Goal: Task Accomplishment & Management: Complete application form

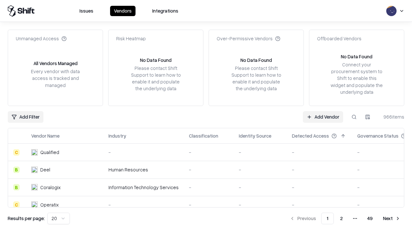
click at [323, 117] on link "Add Vendor" at bounding box center [323, 117] width 40 height 12
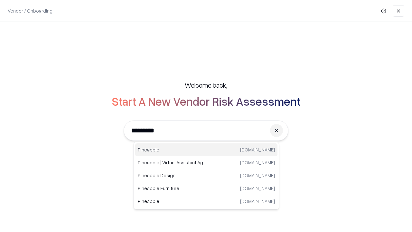
click at [206, 150] on div "Pineapple [DOMAIN_NAME]" at bounding box center [206, 149] width 142 height 13
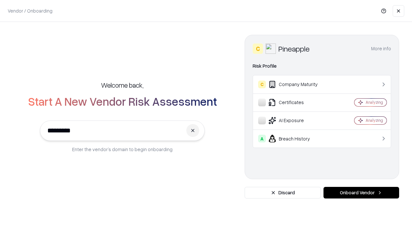
type input "*********"
click at [361, 193] on button "Onboard Vendor" at bounding box center [362, 193] width 76 height 12
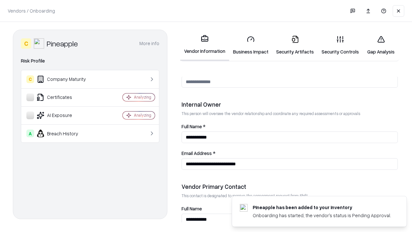
scroll to position [334, 0]
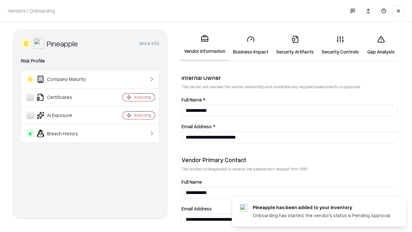
click at [295, 45] on link "Security Artifacts" at bounding box center [294, 45] width 45 height 30
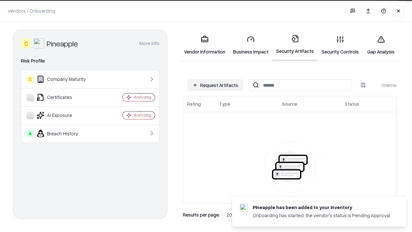
click at [215, 85] on button "Request Artifacts" at bounding box center [215, 85] width 56 height 12
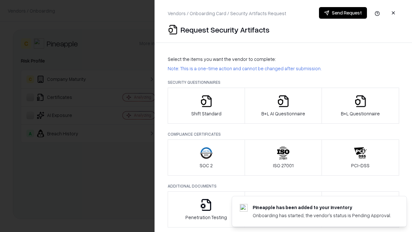
click at [360, 106] on icon "button" at bounding box center [360, 101] width 13 height 13
click at [283, 106] on icon "button" at bounding box center [283, 101] width 13 height 13
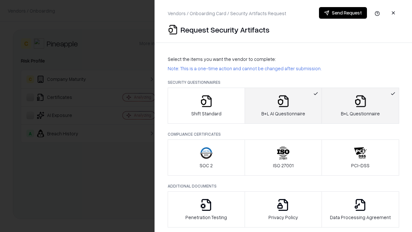
click at [343, 13] on button "Send Request" at bounding box center [343, 13] width 48 height 12
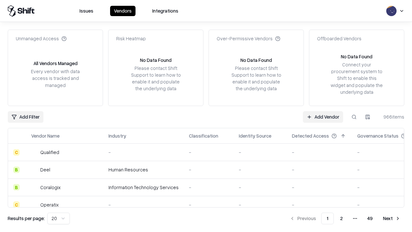
click at [354, 117] on button at bounding box center [354, 117] width 12 height 12
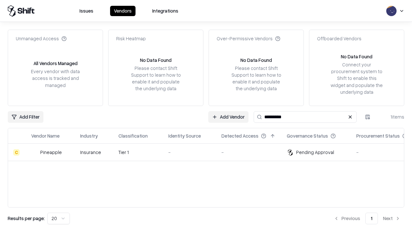
type input "*********"
click at [210, 152] on div "-" at bounding box center [189, 152] width 43 height 7
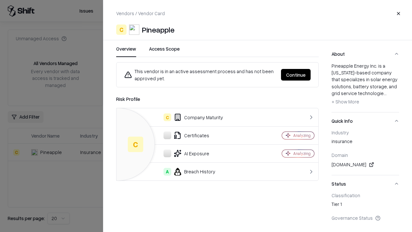
click at [296, 75] on button "Continue" at bounding box center [296, 75] width 30 height 12
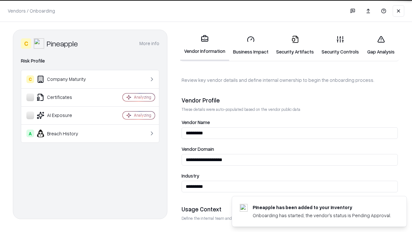
click at [295, 45] on link "Security Artifacts" at bounding box center [294, 45] width 45 height 30
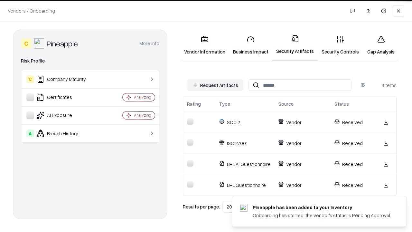
click at [381, 45] on link "Gap Analysis" at bounding box center [381, 45] width 36 height 30
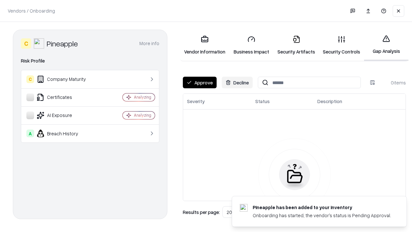
click at [200, 82] on button "Approve" at bounding box center [200, 83] width 34 height 12
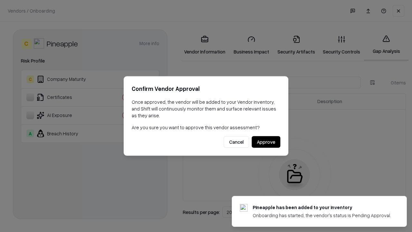
click at [266, 142] on button "Approve" at bounding box center [266, 142] width 29 height 12
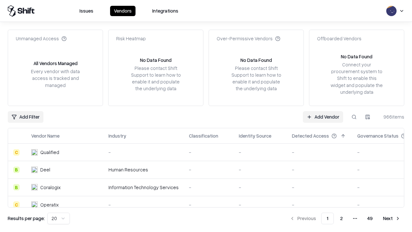
type input "*********"
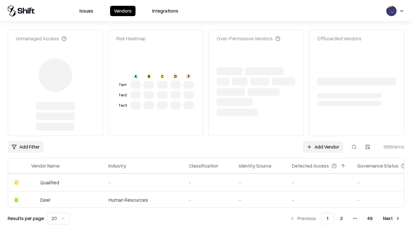
click at [323, 141] on link "Add Vendor" at bounding box center [323, 147] width 40 height 12
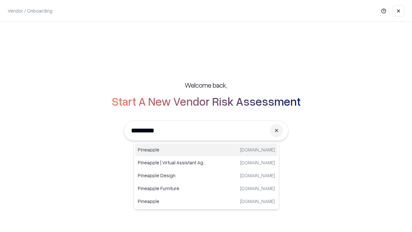
click at [206, 150] on div "Pineapple pineappleenergy.com" at bounding box center [206, 149] width 142 height 13
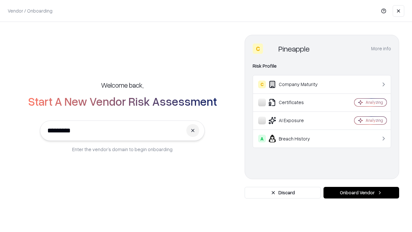
type input "*********"
click at [361, 193] on button "Onboard Vendor" at bounding box center [362, 193] width 76 height 12
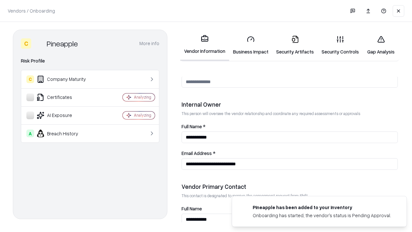
scroll to position [334, 0]
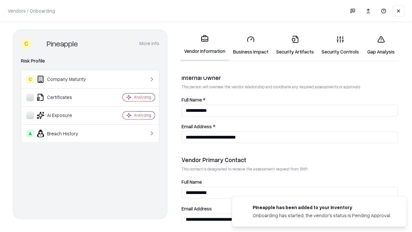
click at [381, 45] on link "Gap Analysis" at bounding box center [381, 45] width 36 height 30
